Goal: Navigation & Orientation: Understand site structure

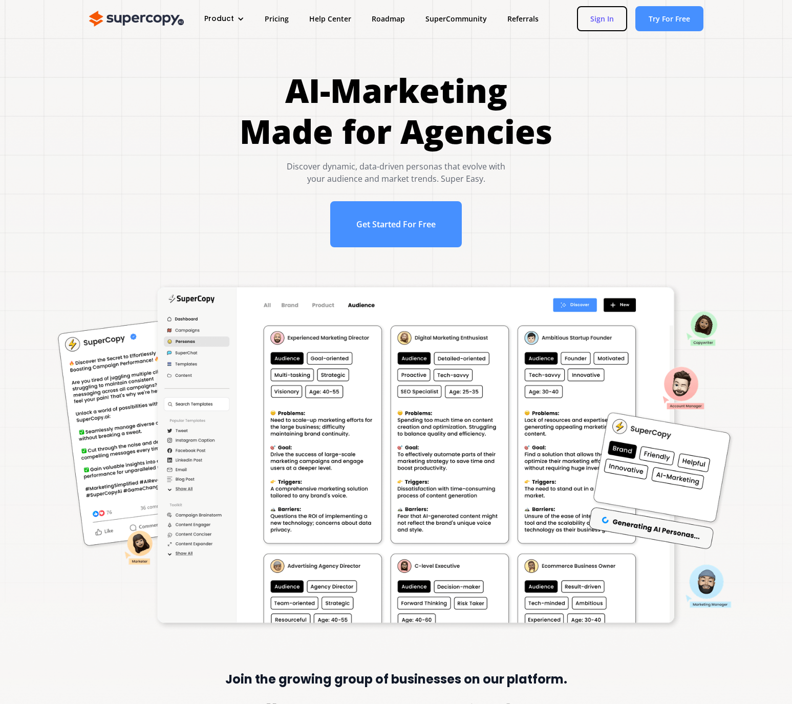
click at [606, 20] on link "Sign In" at bounding box center [602, 18] width 50 height 25
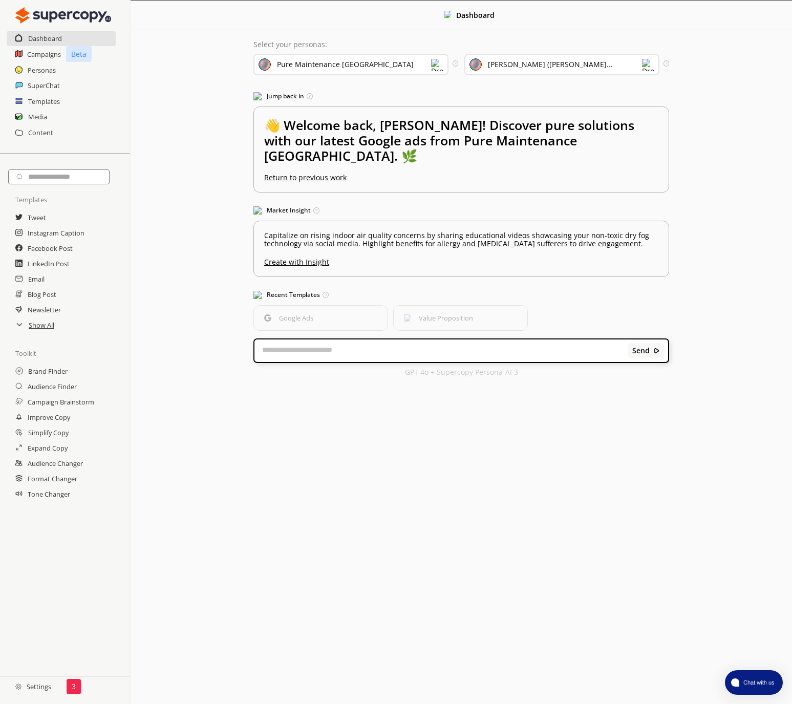
click at [53, 684] on h2 "Settings" at bounding box center [33, 686] width 67 height 20
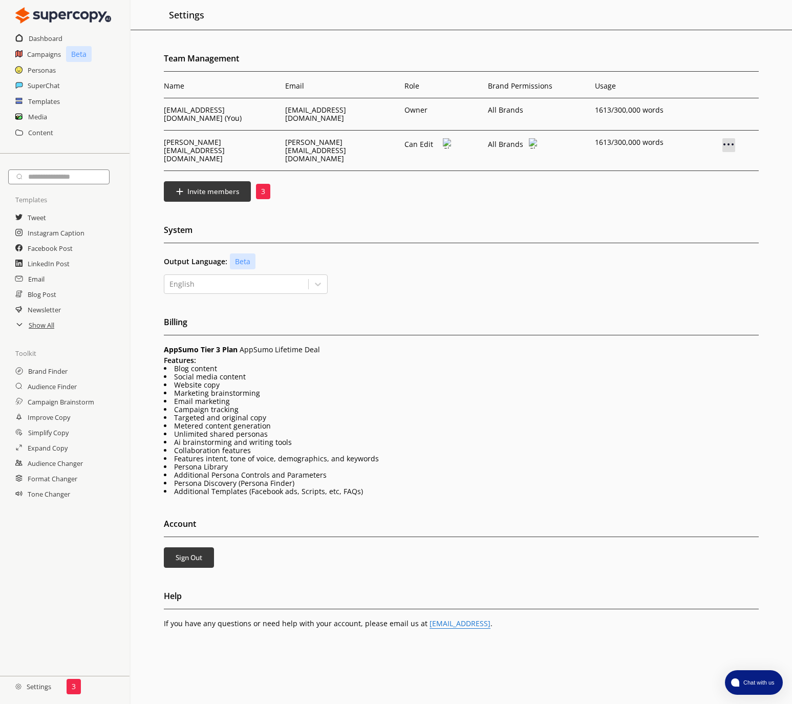
click at [732, 138] on img at bounding box center [729, 144] width 12 height 12
click at [463, 188] on div "Team Management Name Email Role Brand Permissions Usage [EMAIL_ADDRESS][DOMAIN_…" at bounding box center [462, 387] width 662 height 673
click at [37, 690] on h2 "Settings" at bounding box center [33, 686] width 67 height 20
click at [40, 324] on h2 "Show All" at bounding box center [42, 324] width 27 height 15
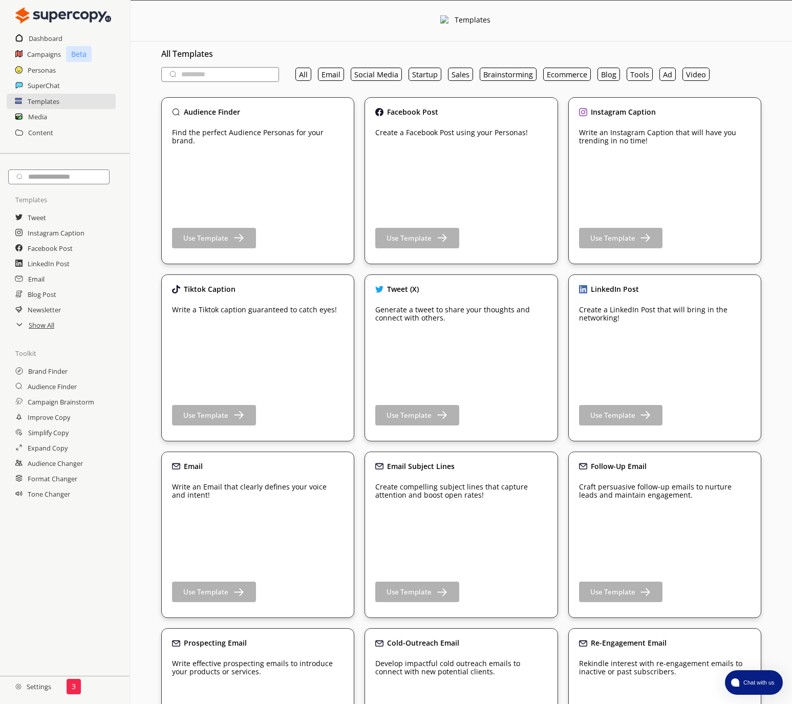
click at [56, 70] on div "Personas" at bounding box center [65, 69] width 130 height 15
click at [50, 70] on h2 "Personas" at bounding box center [42, 69] width 29 height 15
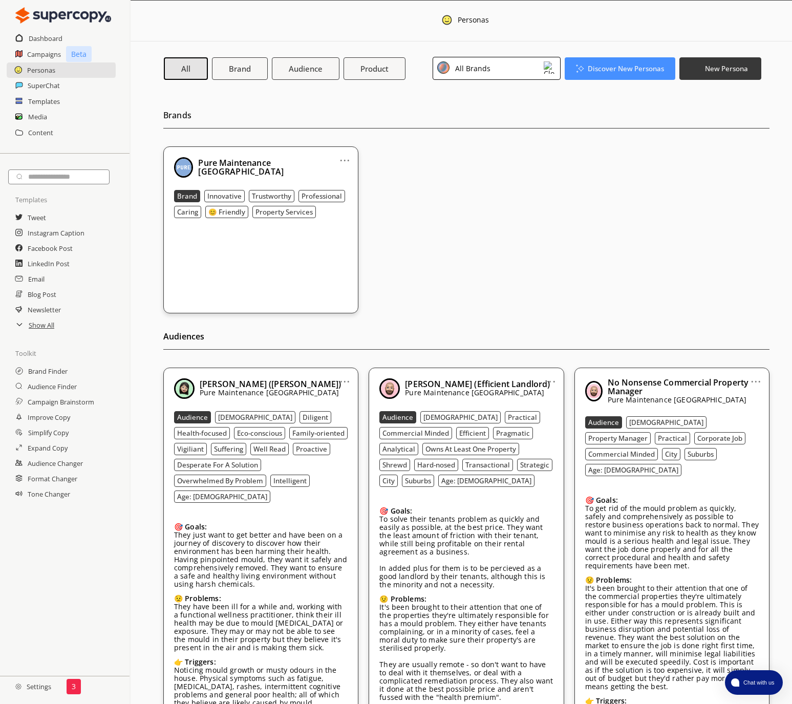
click at [470, 61] on div "All Brands" at bounding box center [497, 68] width 128 height 23
click at [476, 108] on div "Pure Maintenance [GEOGRAPHIC_DATA]" at bounding box center [488, 116] width 96 height 16
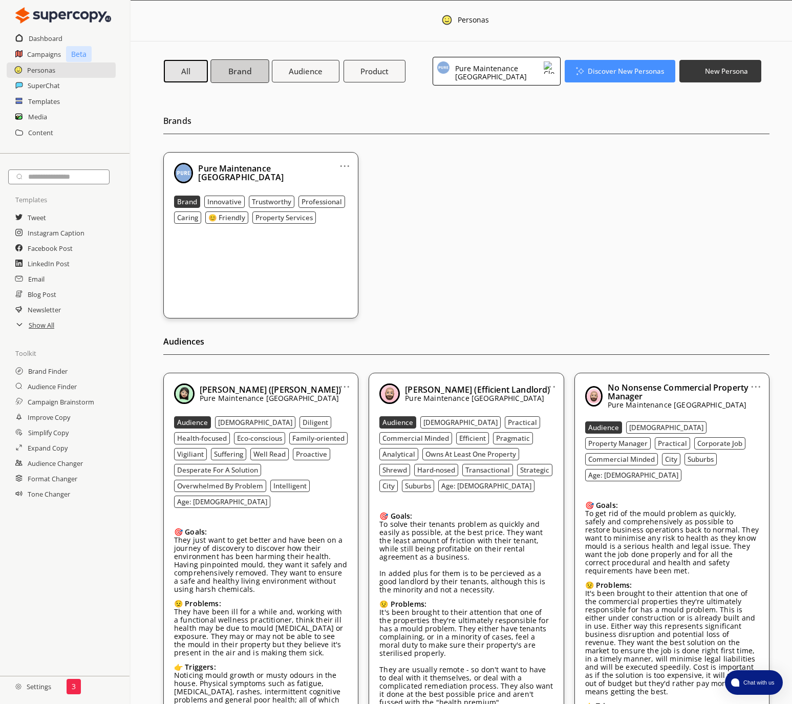
click at [238, 67] on b "Brand" at bounding box center [239, 71] width 23 height 11
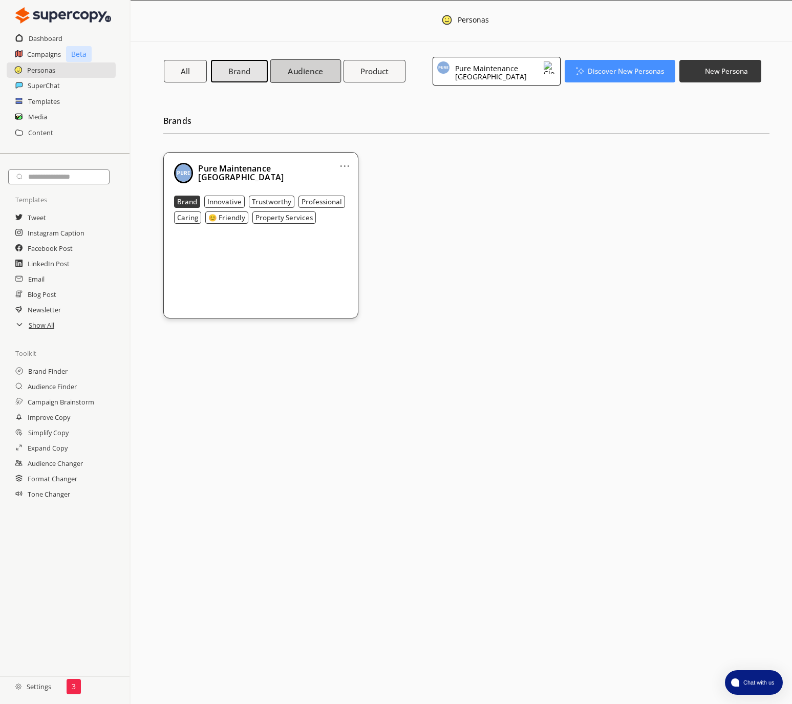
click at [298, 67] on b "Audience" at bounding box center [305, 71] width 35 height 11
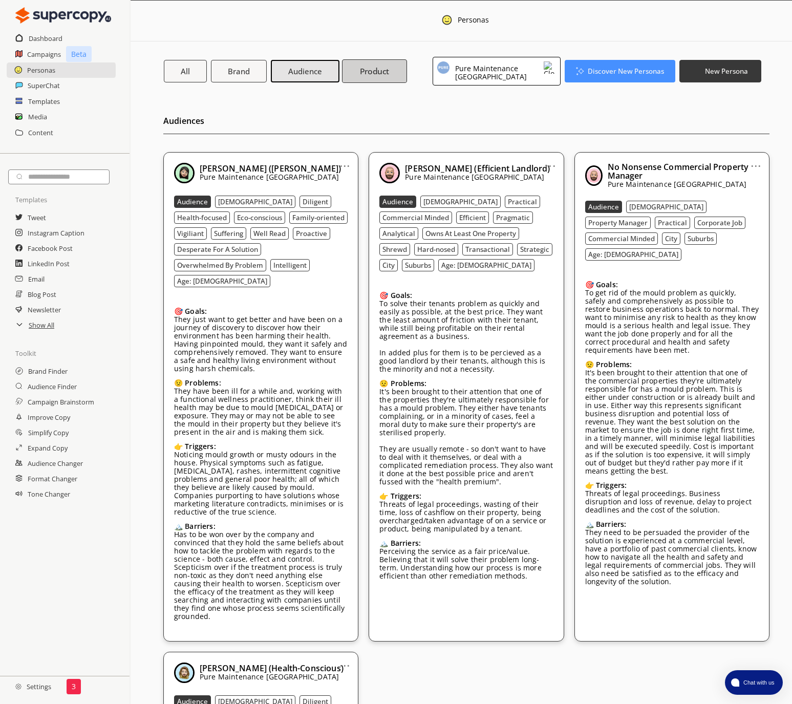
click at [372, 73] on b "Product" at bounding box center [375, 71] width 30 height 11
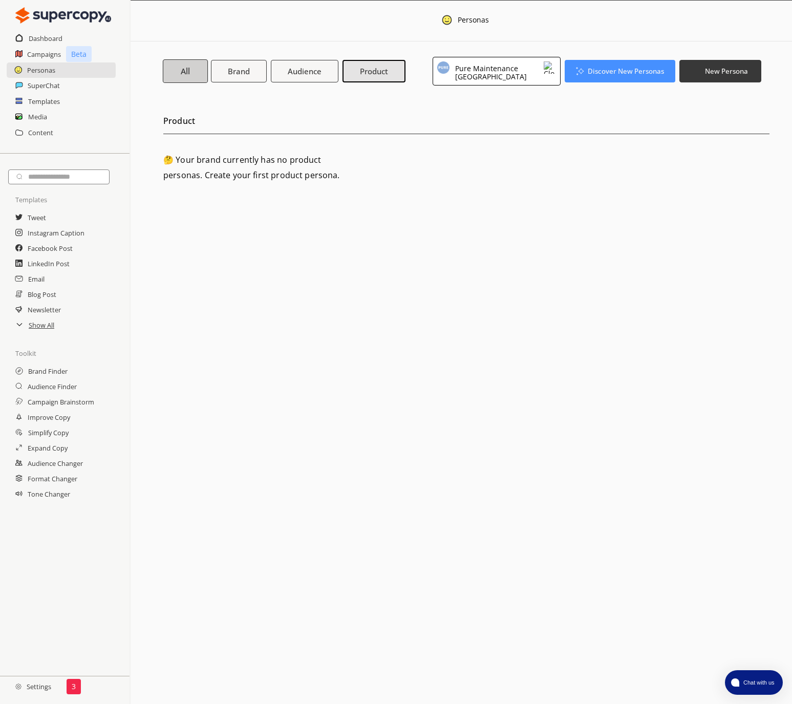
click at [184, 72] on b "All" at bounding box center [186, 71] width 10 height 11
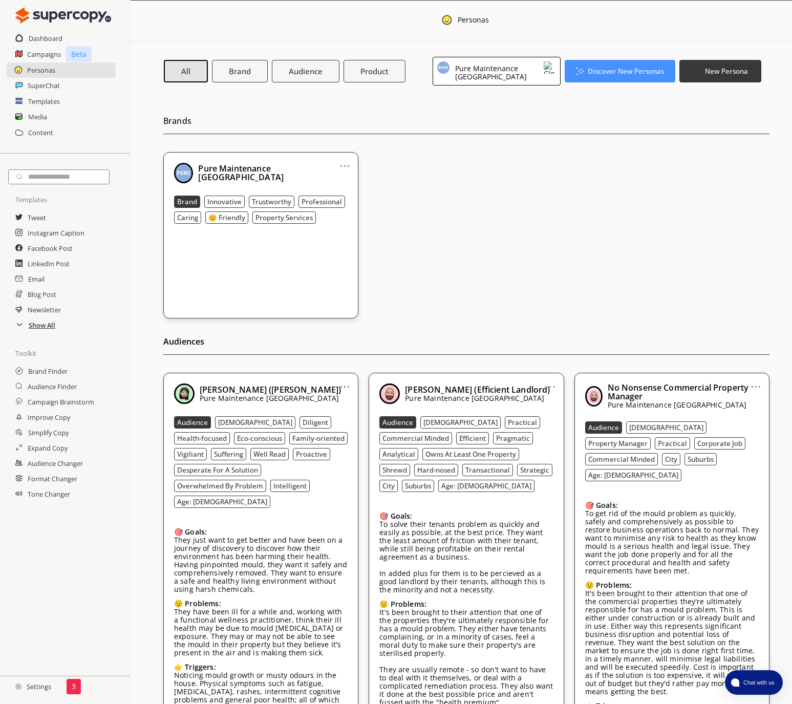
click at [29, 330] on h2 "Show All" at bounding box center [42, 324] width 27 height 15
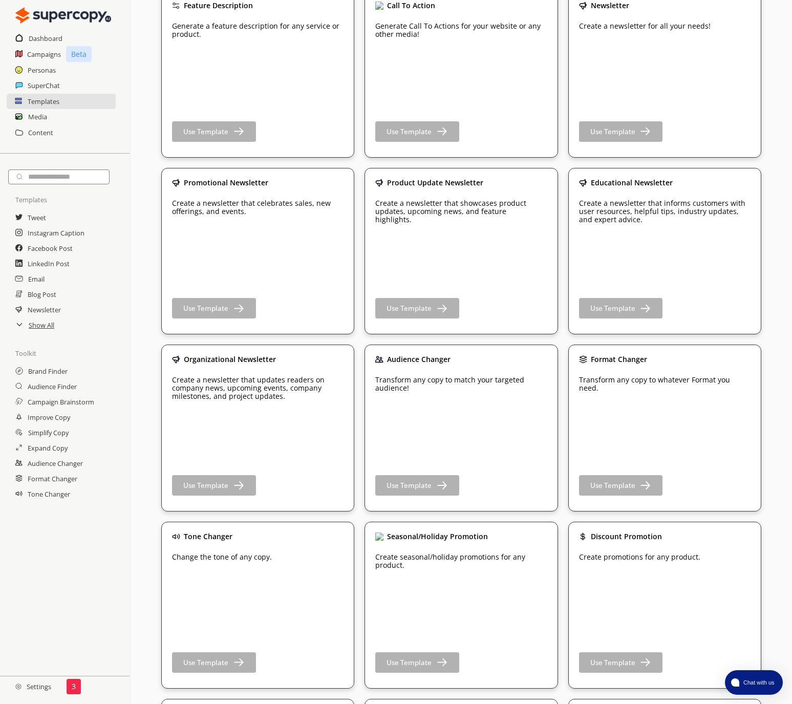
scroll to position [992, 0]
